Goal: Information Seeking & Learning: Learn about a topic

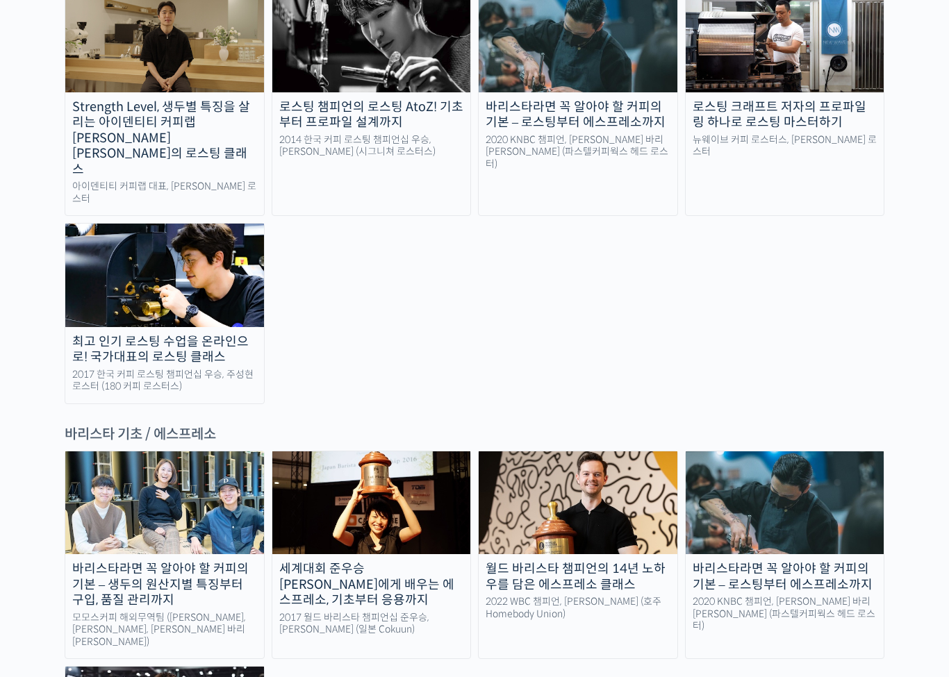
scroll to position [1536, 0]
click at [174, 561] on div "바리스타라면 꼭 알아야 할 커피의 기본 – 생두의 원산지별 특징부터 구입, 품질 관리까지" at bounding box center [164, 584] width 199 height 47
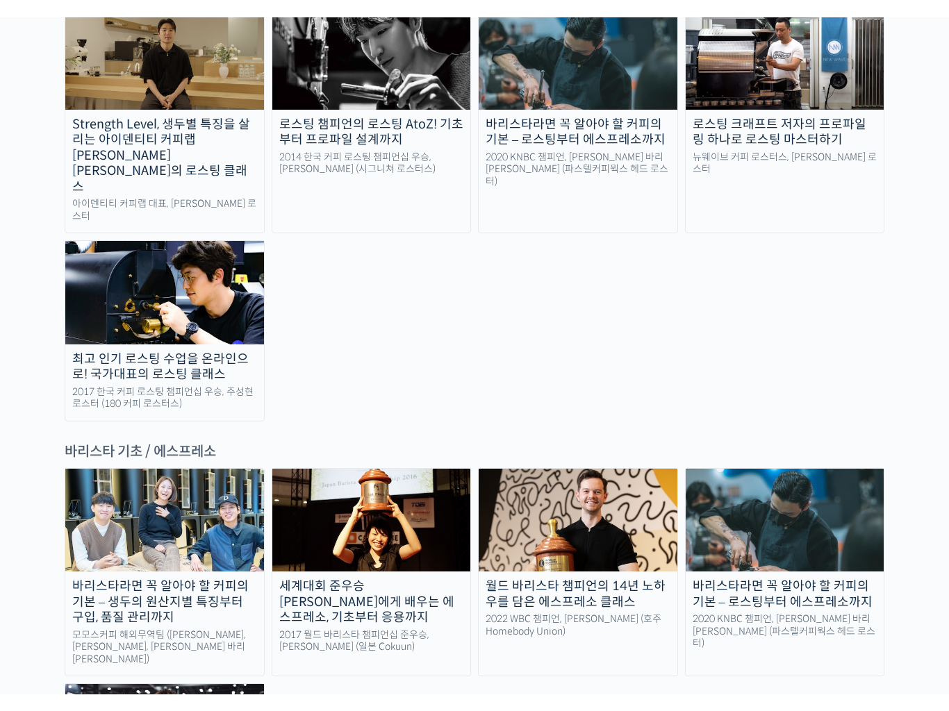
scroll to position [1505, 0]
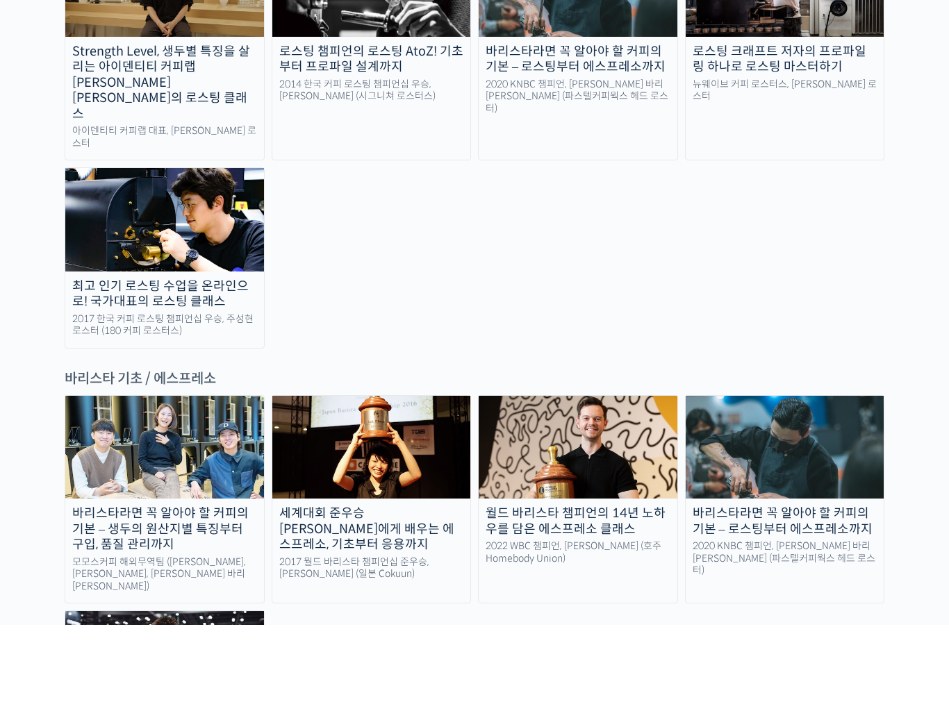
click at [422, 592] on div "세계대회 준우승 미키 스즈키에게 배우는 에스프레소, 기초부터 응용까지" at bounding box center [371, 615] width 199 height 47
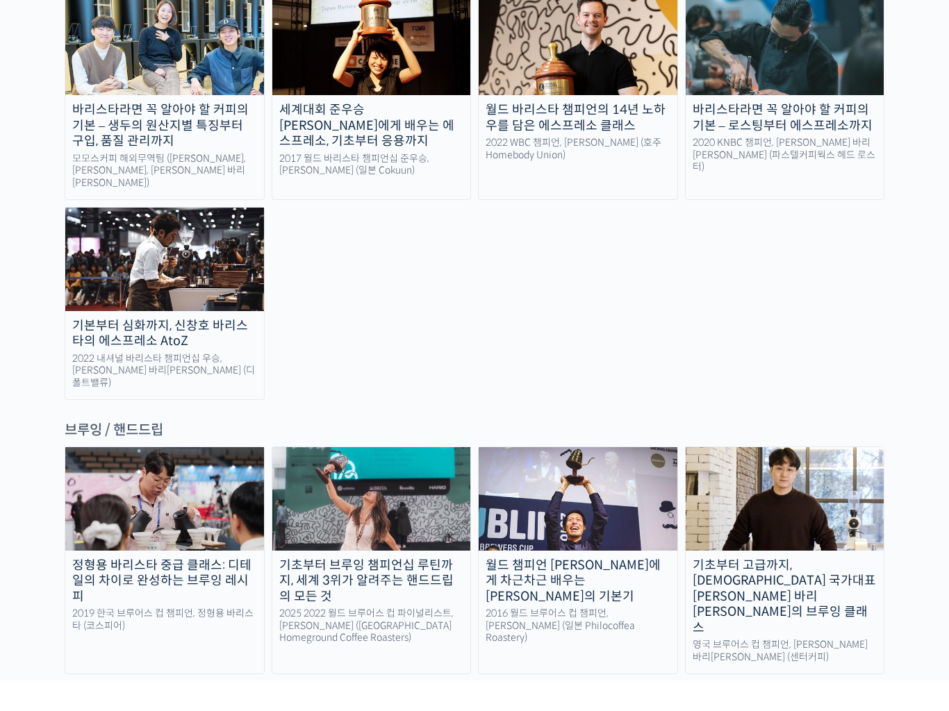
scroll to position [1964, 0]
click at [404, 588] on div "기초부터 브루잉 챔피언십 루틴까지, 세계 3위가 알려주는 핸드드립의 모든 것" at bounding box center [371, 611] width 199 height 47
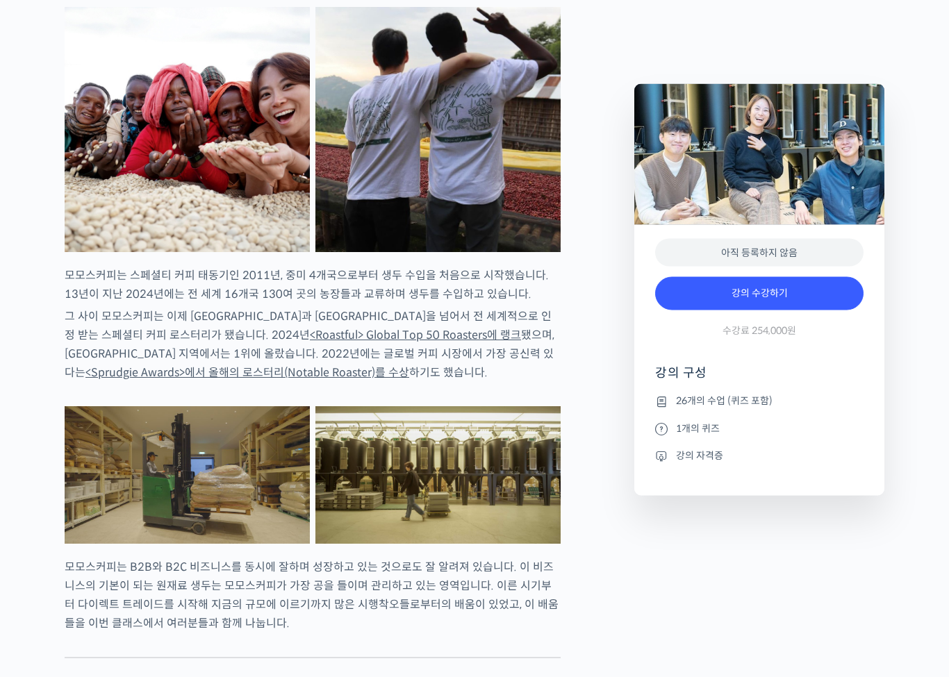
scroll to position [1194, 0]
click at [692, 460] on li "강의 자격증" at bounding box center [759, 455] width 208 height 17
click at [697, 454] on li "강의 자격증" at bounding box center [759, 455] width 208 height 17
click at [699, 449] on li "강의 자격증" at bounding box center [759, 455] width 208 height 17
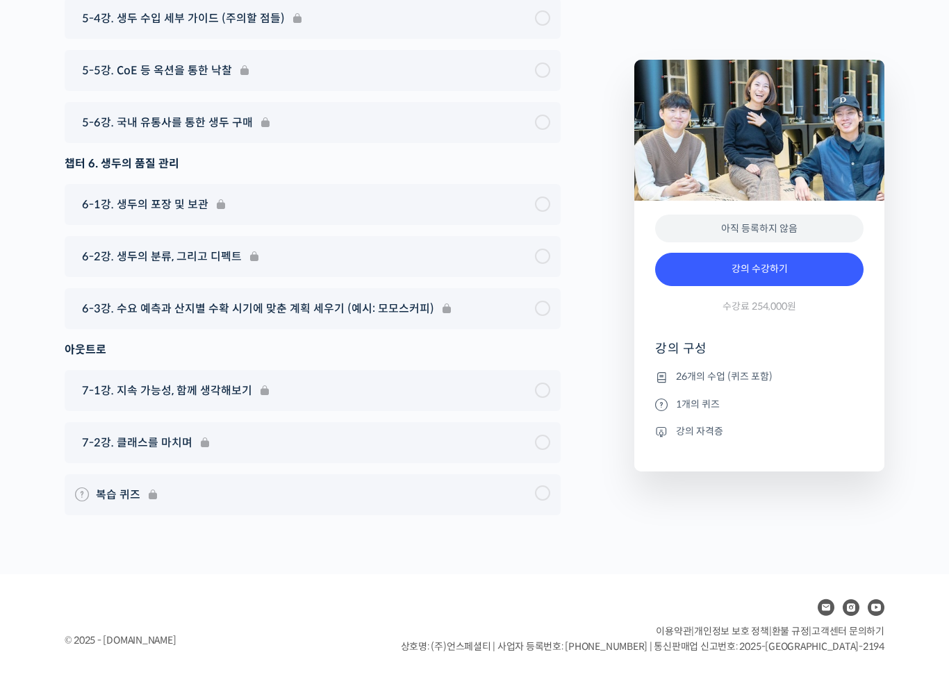
scroll to position [7935, 0]
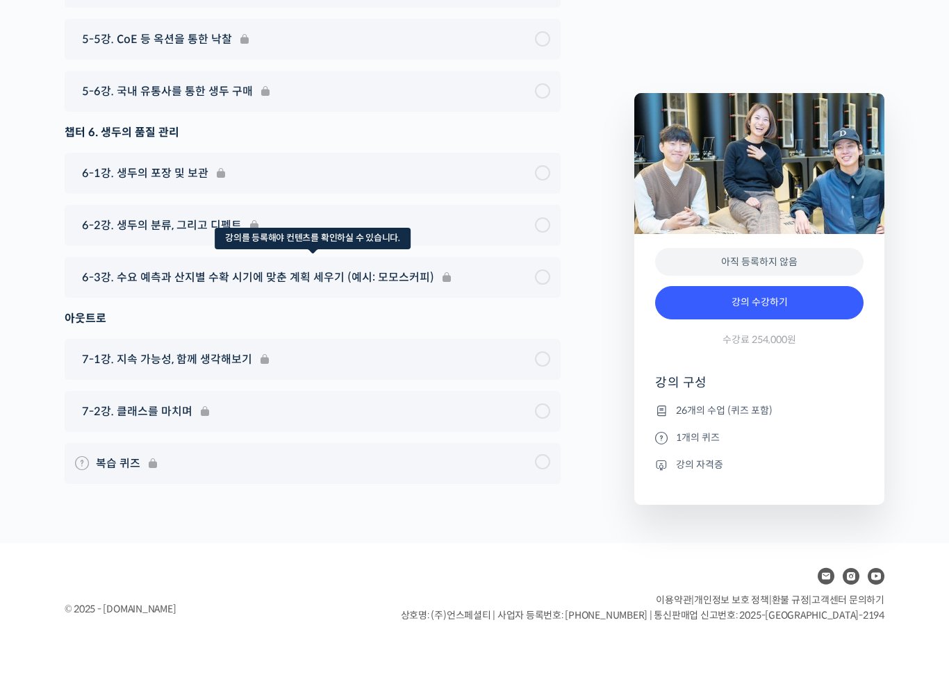
click at [508, 309] on div "6-3강. 수요 예측과 산지별 수확 시기에 맞춘 계획 세우기 (예시: 모모스커피)" at bounding box center [313, 329] width 496 height 41
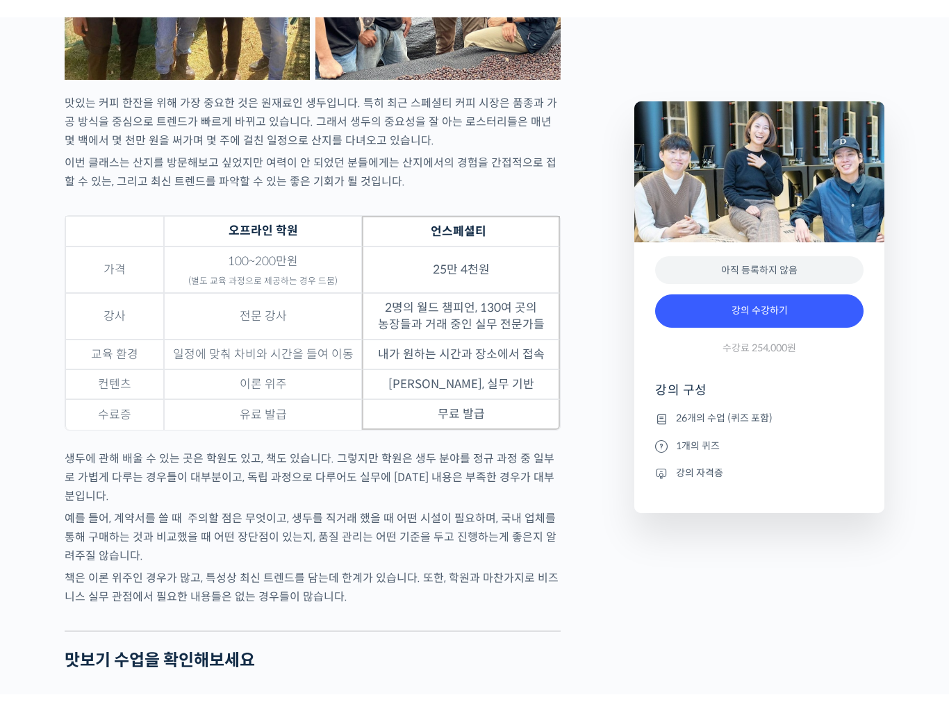
scroll to position [0, 0]
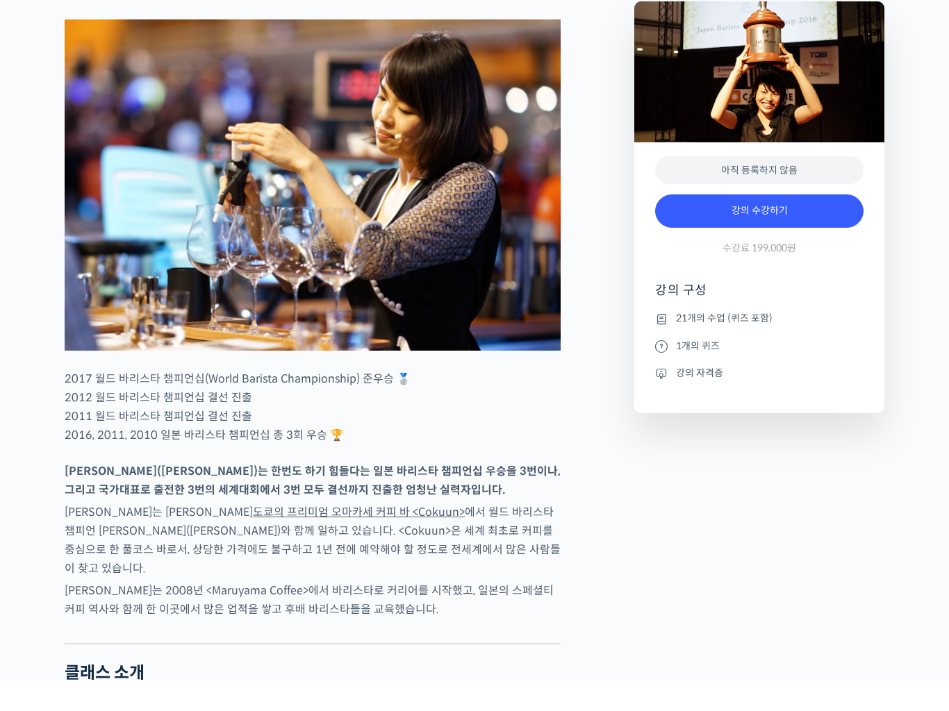
scroll to position [580, 0]
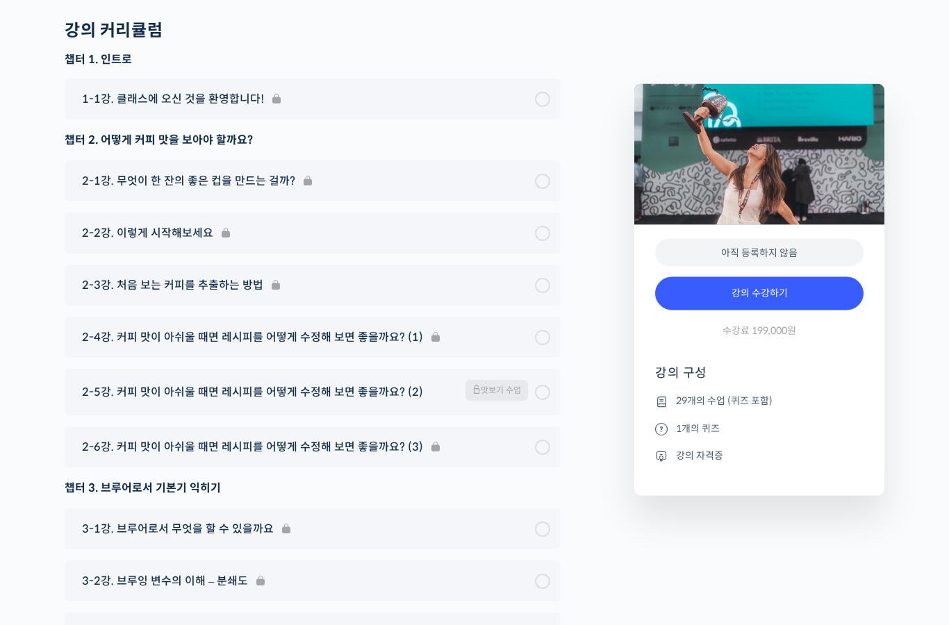
scroll to position [6908, 0]
click at [499, 380] on span "맛보기 수업" at bounding box center [496, 390] width 63 height 21
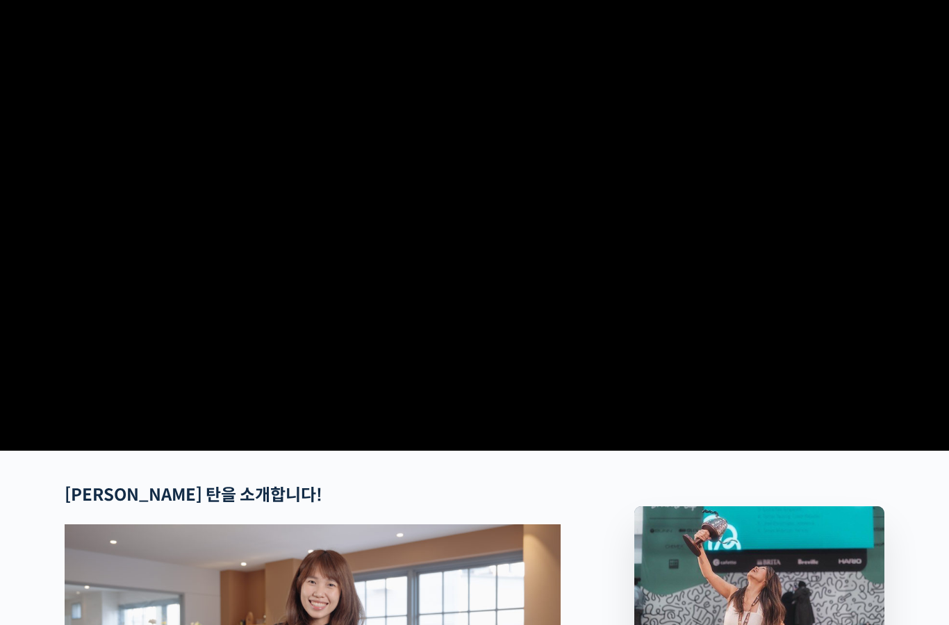
scroll to position [0, 0]
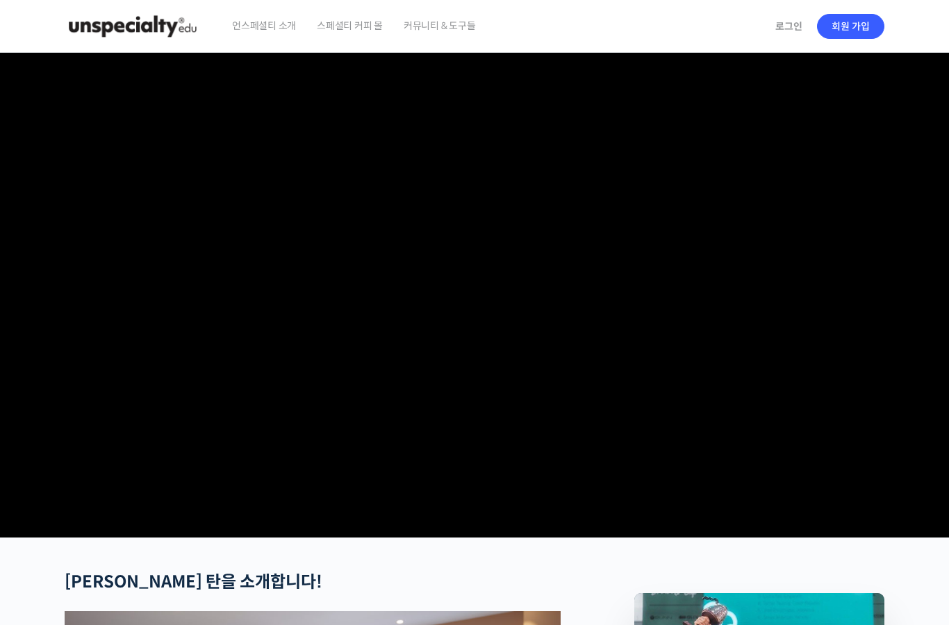
click at [363, 30] on span "스페셜티 커피 몰" at bounding box center [350, 25] width 66 height 53
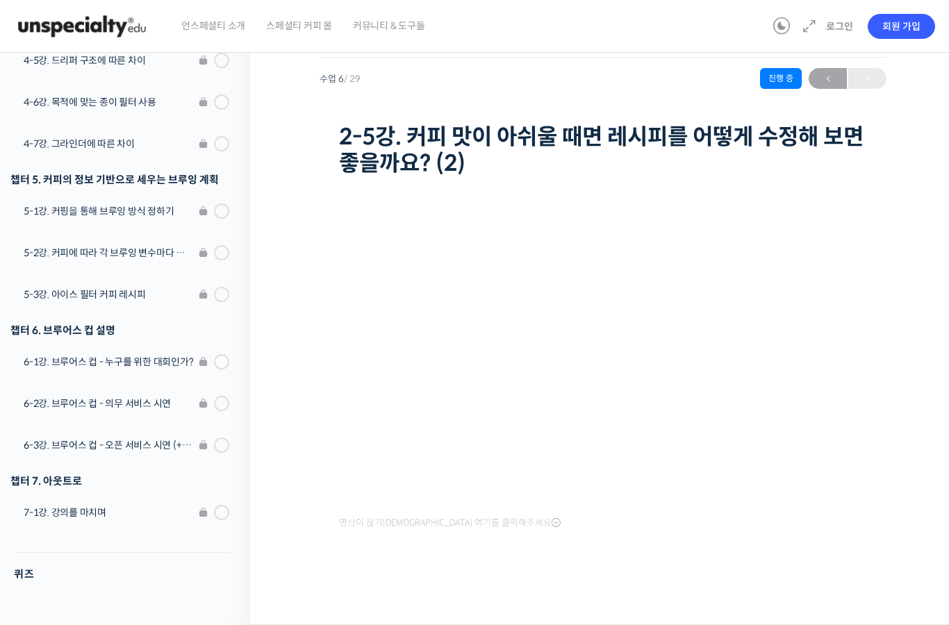
scroll to position [1048, 0]
